Goal: Transaction & Acquisition: Book appointment/travel/reservation

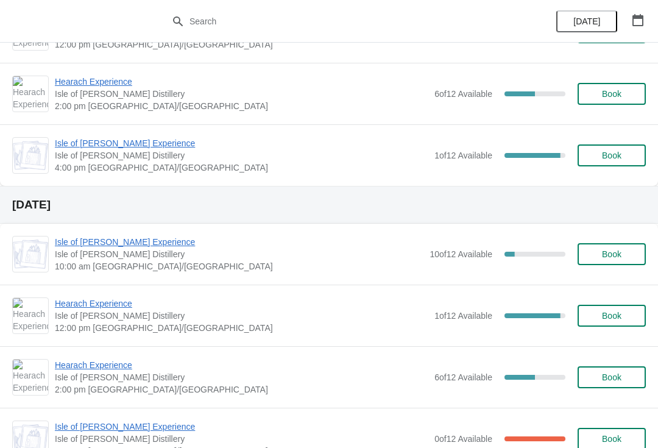
scroll to position [1513, 0]
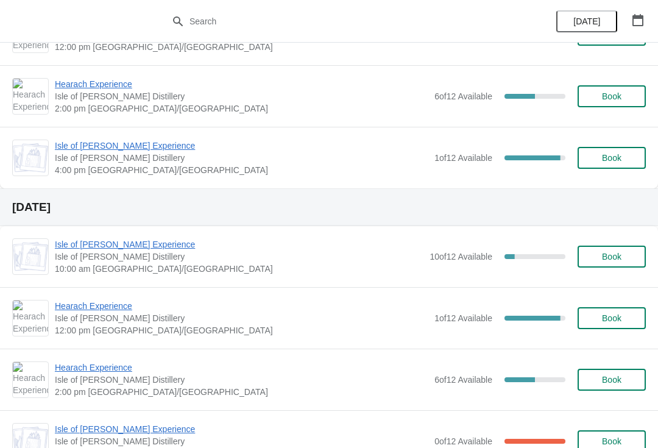
click at [636, 25] on icon "button" at bounding box center [637, 20] width 11 height 12
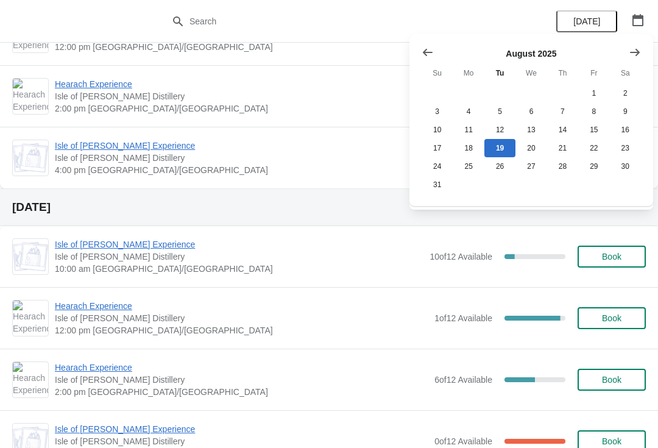
click at [633, 55] on icon "Show next month, September 2025" at bounding box center [635, 52] width 12 height 12
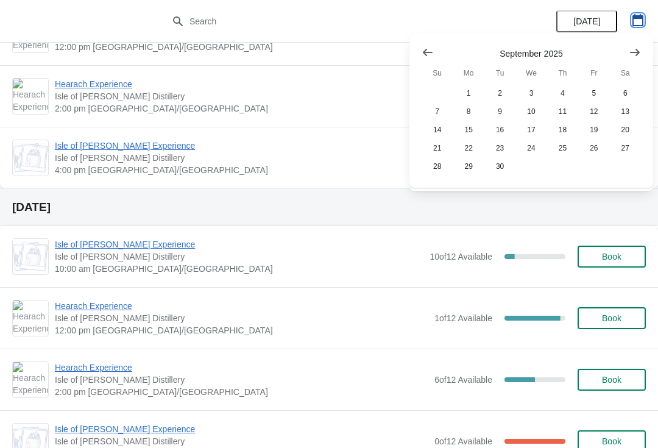
click at [640, 22] on icon "button" at bounding box center [638, 20] width 12 height 12
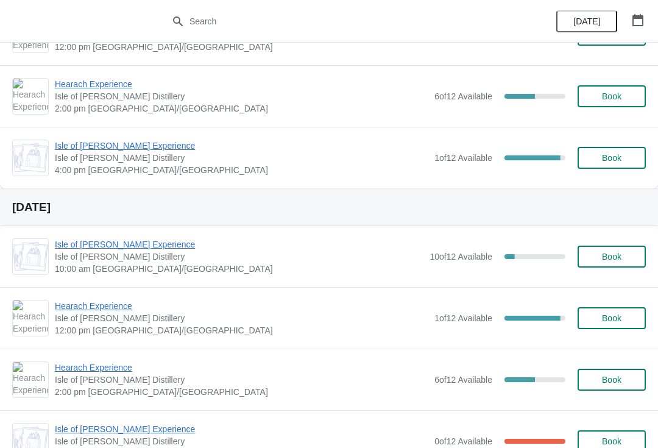
click at [637, 29] on button "button" at bounding box center [638, 20] width 22 height 22
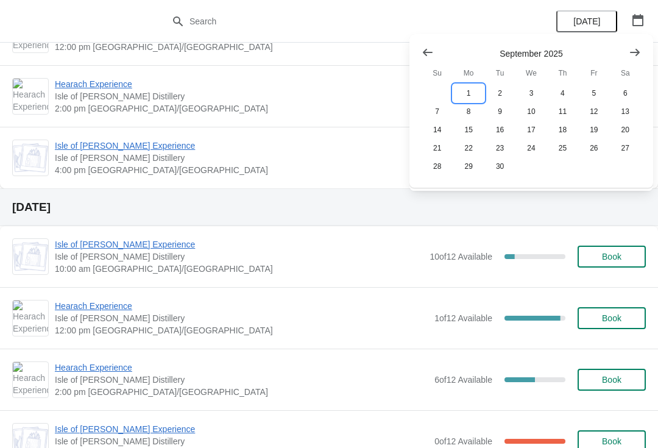
click at [469, 92] on button "1" at bounding box center [468, 93] width 31 height 18
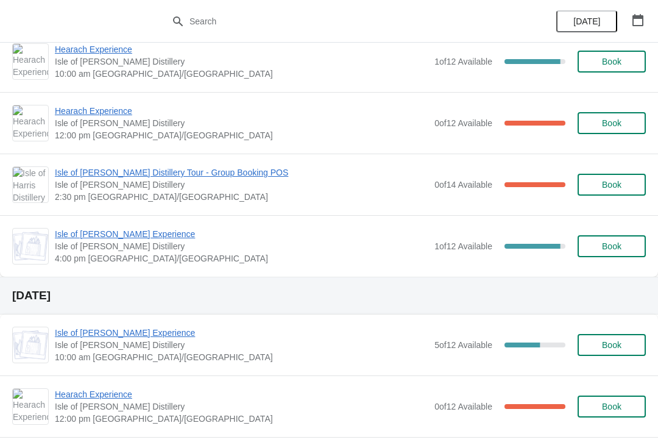
scroll to position [0, 0]
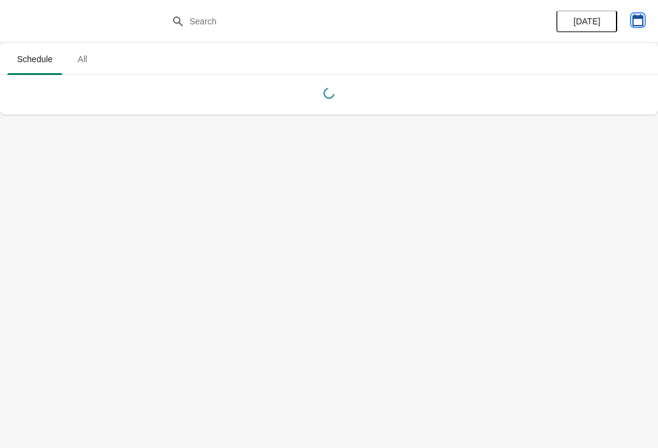
click at [641, 23] on icon "button" at bounding box center [638, 20] width 12 height 12
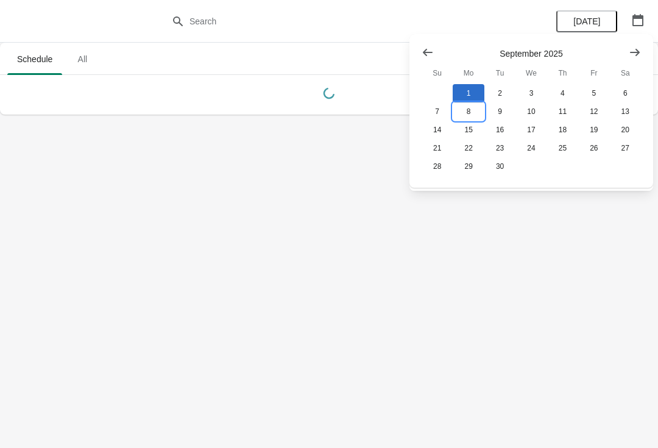
click at [468, 116] on button "8" at bounding box center [468, 111] width 31 height 18
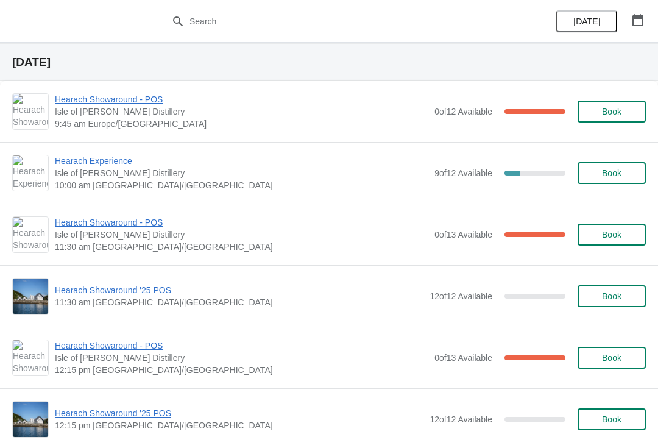
scroll to position [563, 0]
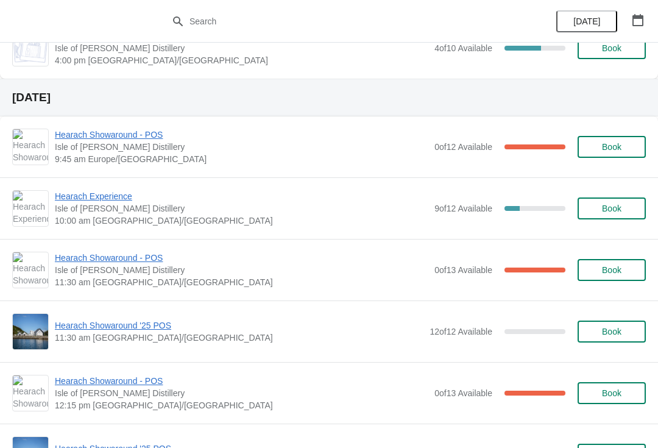
click at [619, 206] on span "Book" at bounding box center [611, 208] width 19 height 10
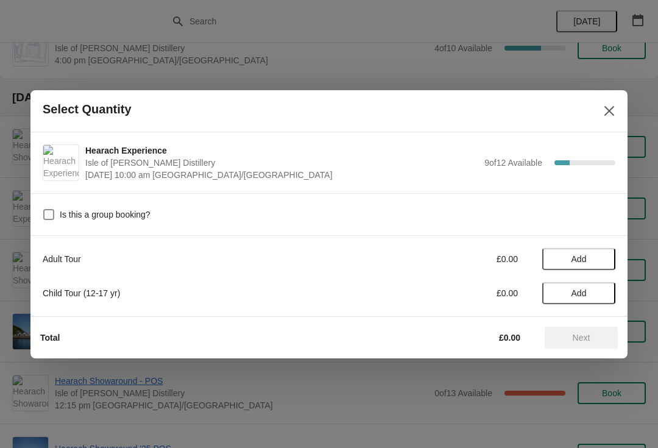
click at [593, 255] on span "Add" at bounding box center [578, 259] width 51 height 10
click at [597, 258] on icon at bounding box center [599, 258] width 13 height 13
click at [573, 337] on span "Next" at bounding box center [582, 338] width 18 height 10
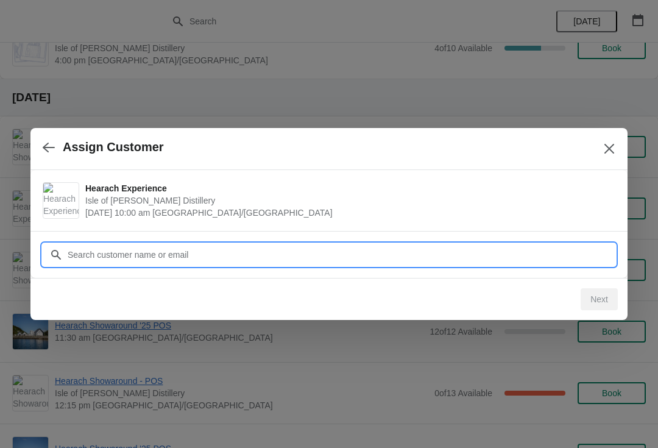
click at [254, 250] on input "Customer" at bounding box center [341, 255] width 548 height 22
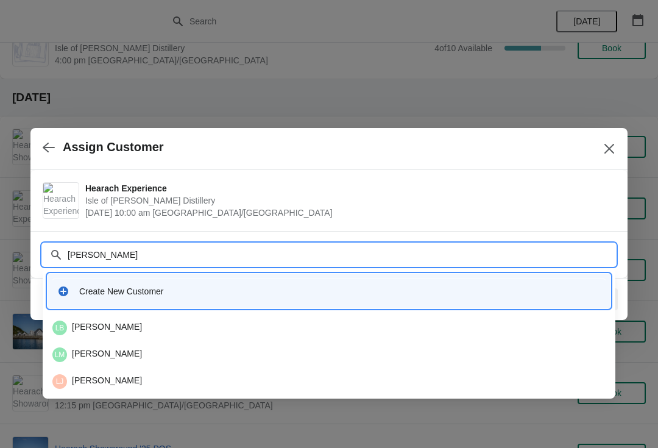
type input "[PERSON_NAME]"
click at [189, 289] on div "Create New Customer" at bounding box center [339, 291] width 521 height 12
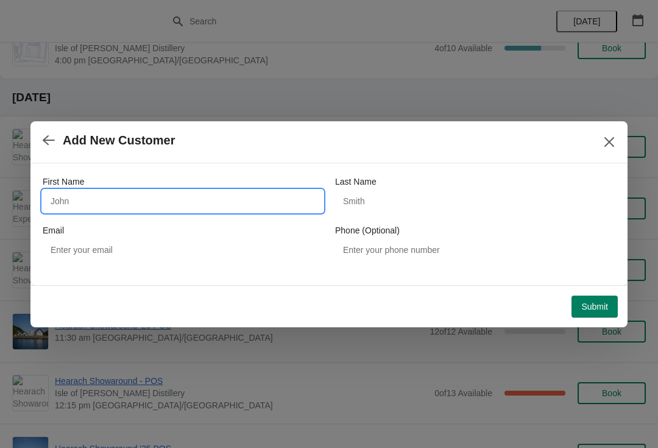
click at [153, 195] on input "First Name" at bounding box center [183, 201] width 280 height 22
type input "[PERSON_NAME]"
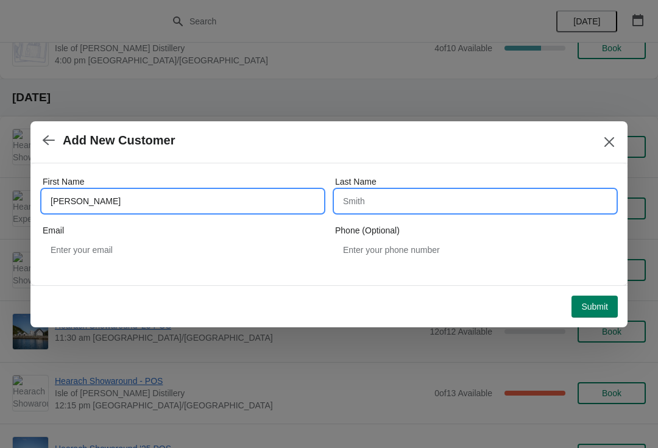
click at [399, 198] on input "Last Name" at bounding box center [475, 201] width 280 height 22
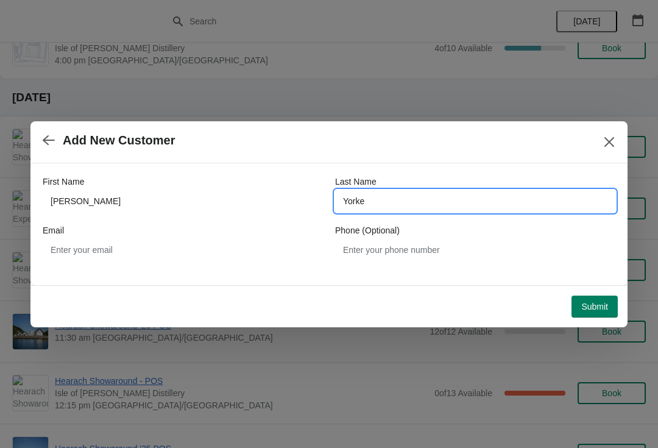
type input "Yorke"
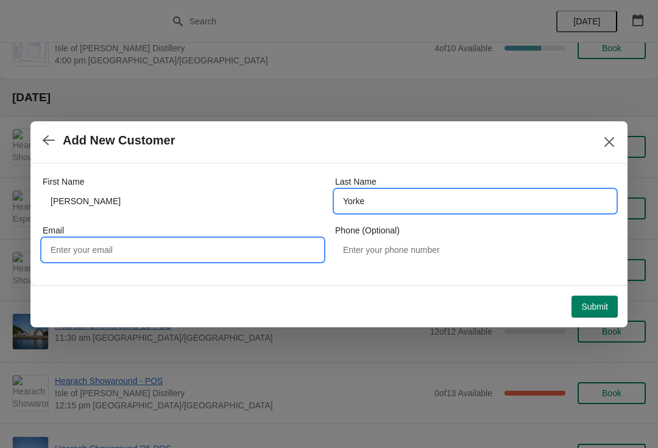
click at [230, 240] on input "Email" at bounding box center [183, 250] width 280 height 22
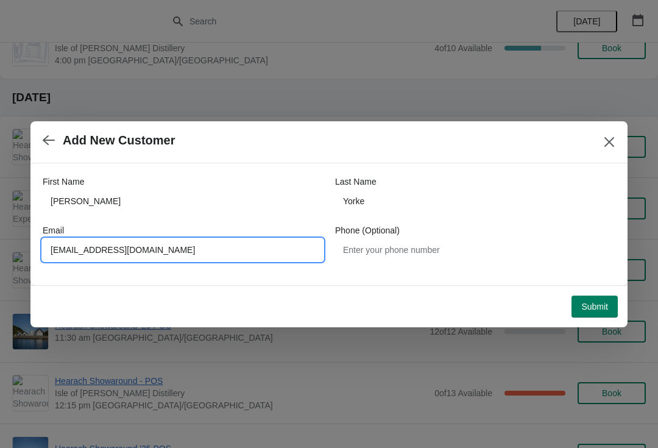
type input "[EMAIL_ADDRESS][DOMAIN_NAME]"
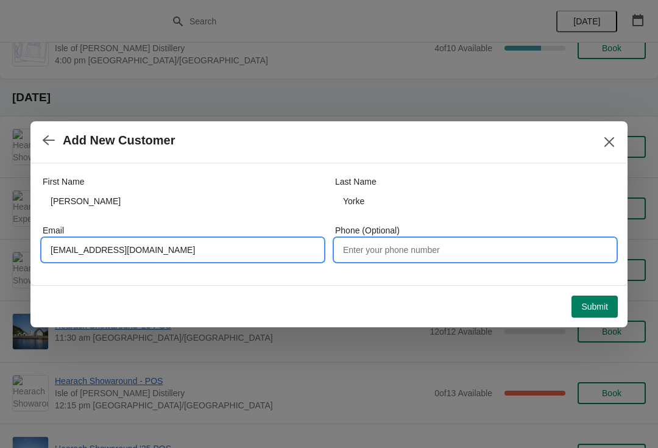
click at [441, 243] on input "Phone (Optional)" at bounding box center [475, 250] width 280 height 22
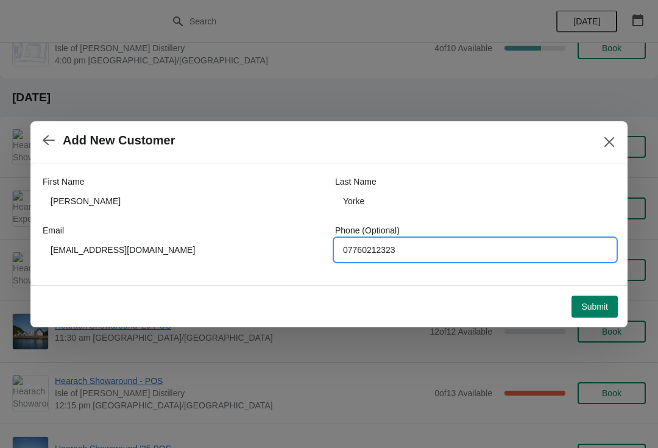
type input "07760212323"
click at [591, 305] on span "Submit" at bounding box center [594, 306] width 27 height 10
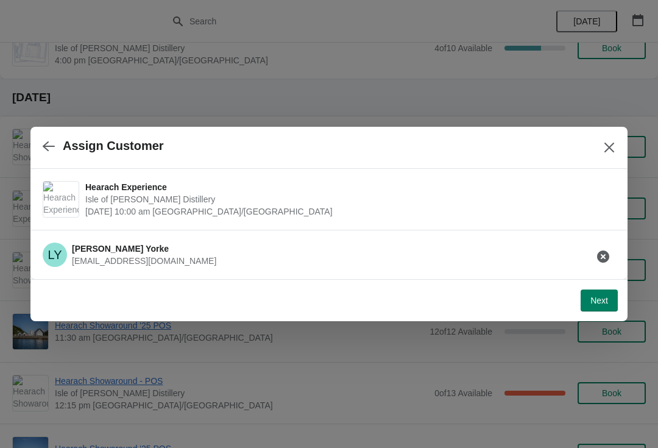
click at [598, 297] on span "Next" at bounding box center [599, 300] width 18 height 10
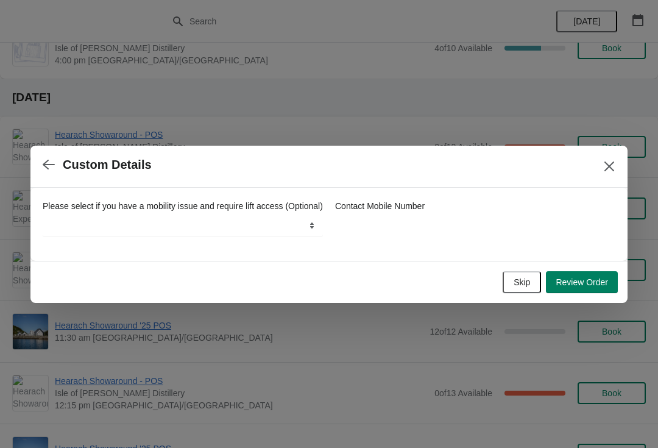
click at [576, 286] on span "Review Order" at bounding box center [581, 282] width 52 height 10
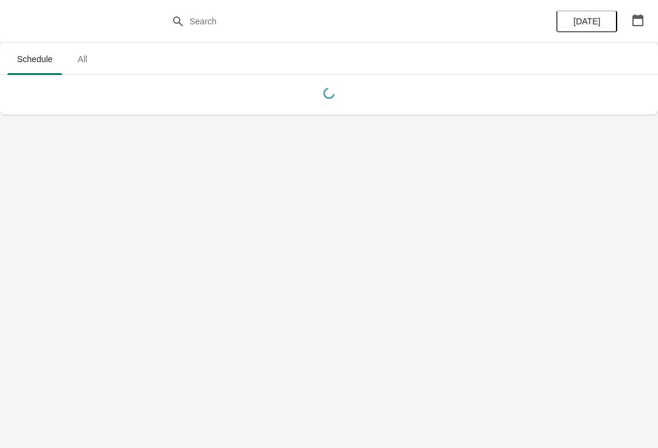
click at [638, 16] on icon "button" at bounding box center [637, 20] width 11 height 12
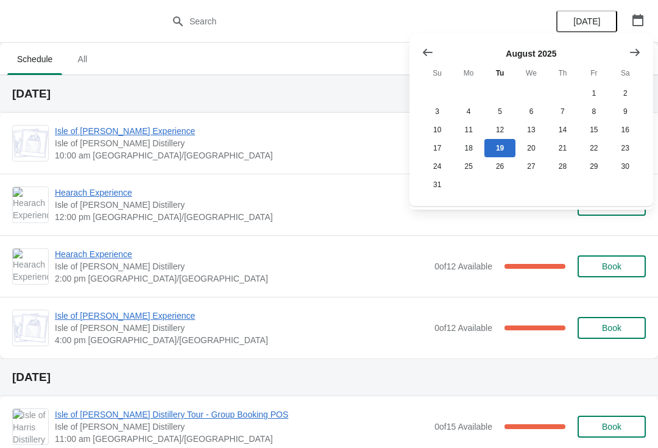
click at [634, 55] on icon "Show next month, September 2025" at bounding box center [635, 52] width 12 height 12
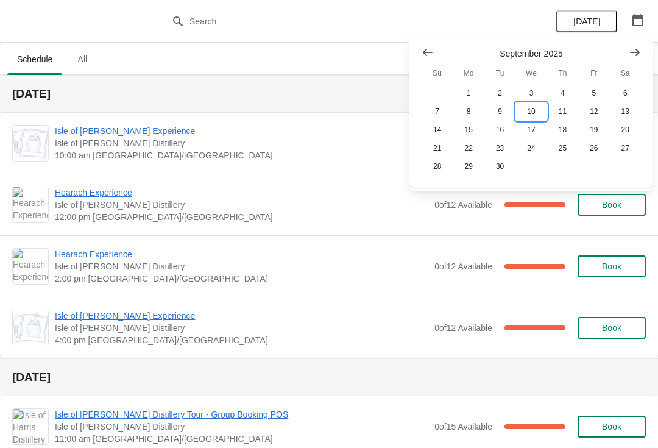
click at [533, 111] on button "10" at bounding box center [530, 111] width 31 height 18
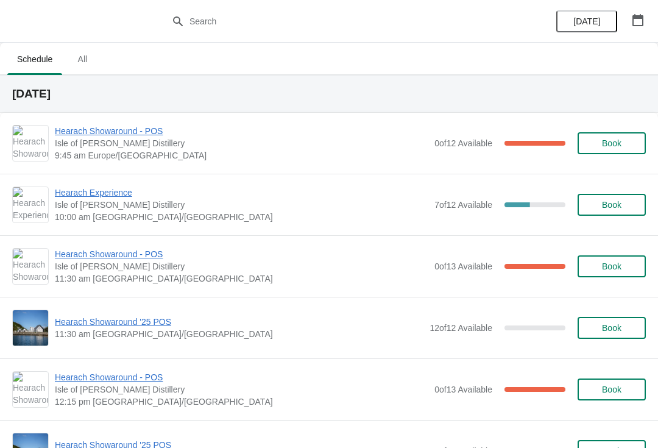
click at [134, 197] on span "Hearach Experience" at bounding box center [241, 192] width 373 height 12
